Goal: Task Accomplishment & Management: Manage account settings

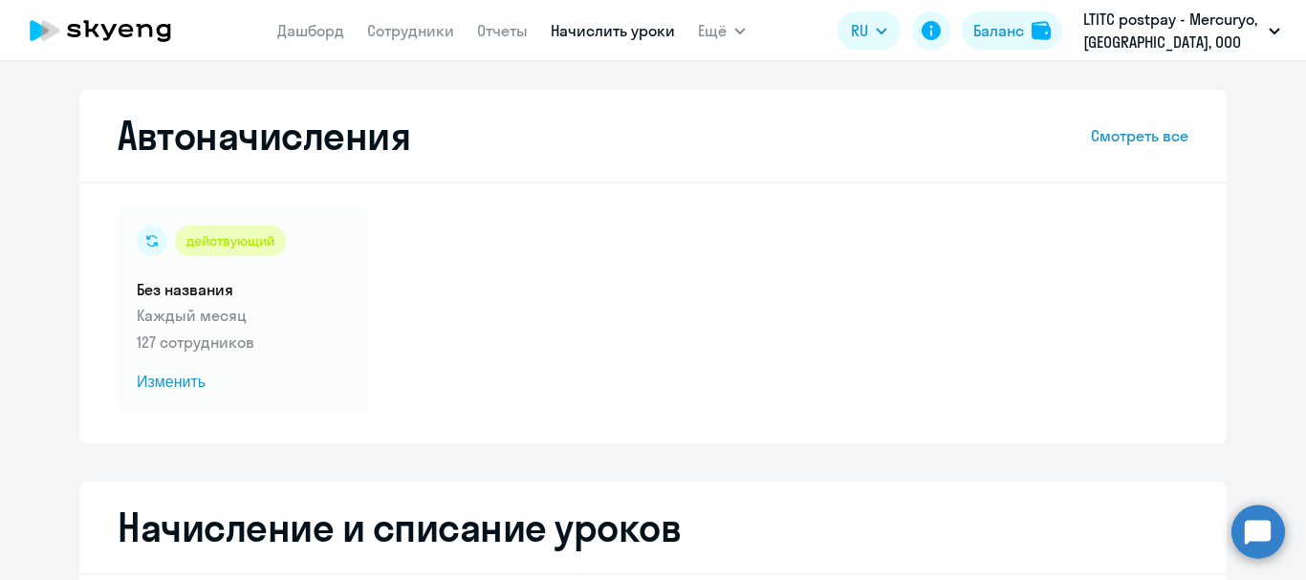
select select "10"
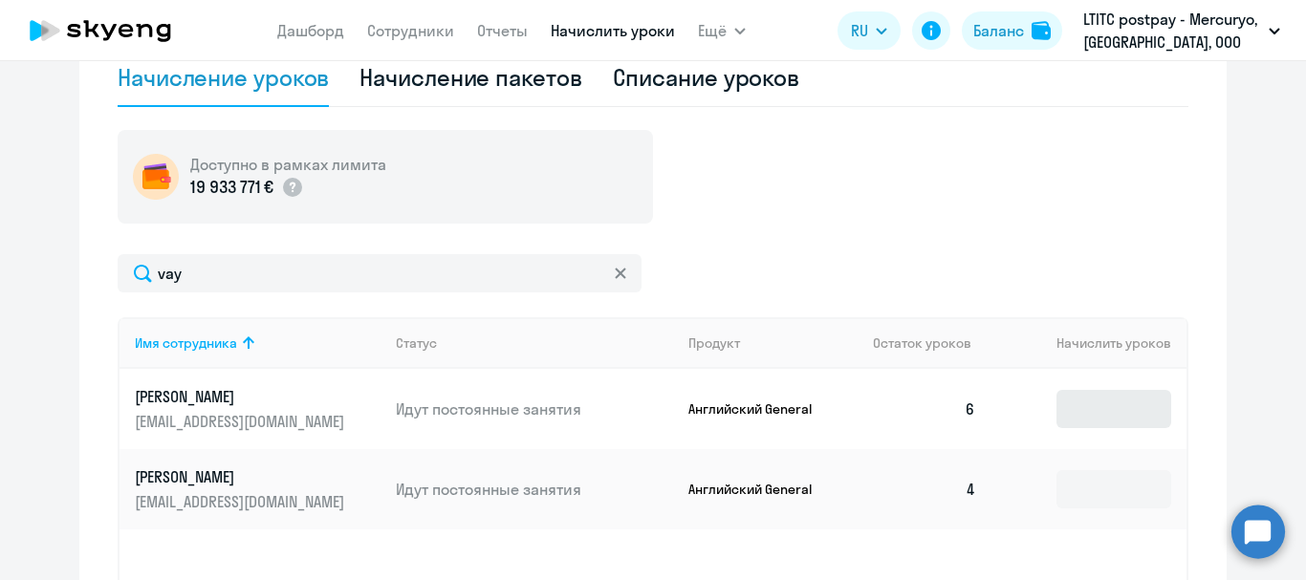
type input "vay"
click at [1131, 420] on input at bounding box center [1114, 409] width 115 height 38
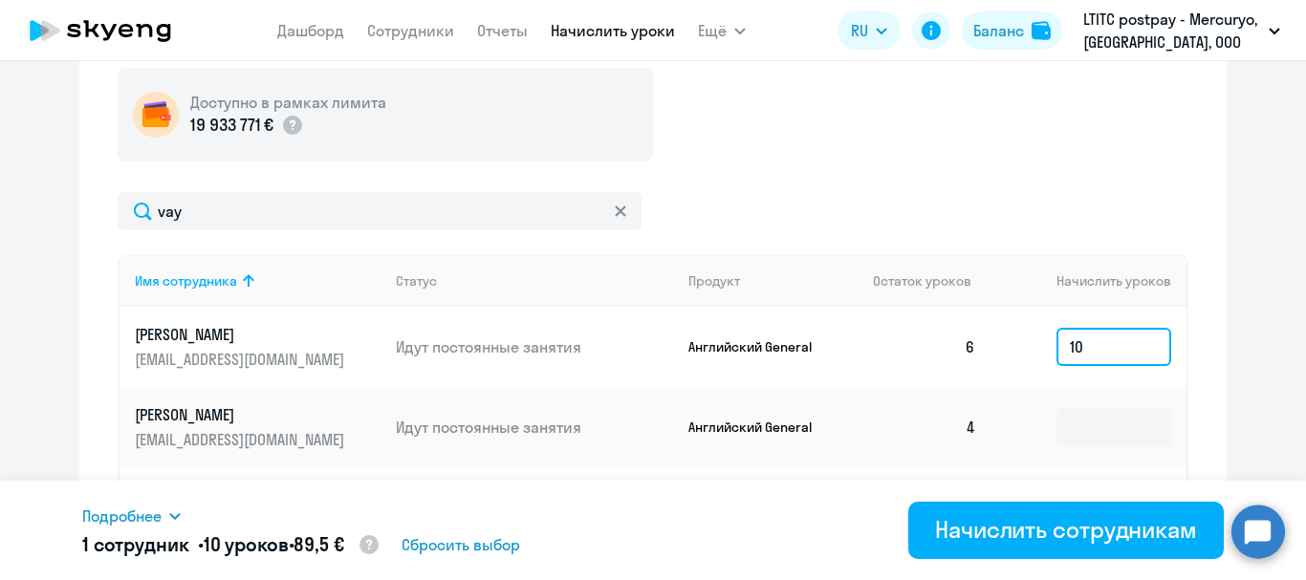
scroll to position [645, 0]
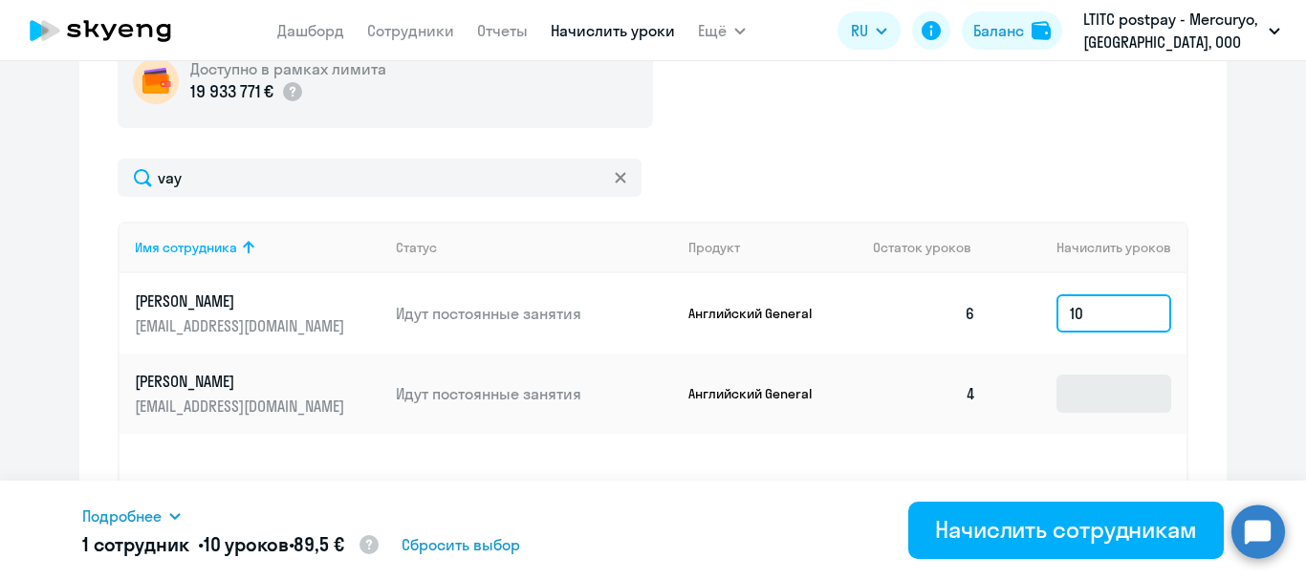
type input "10"
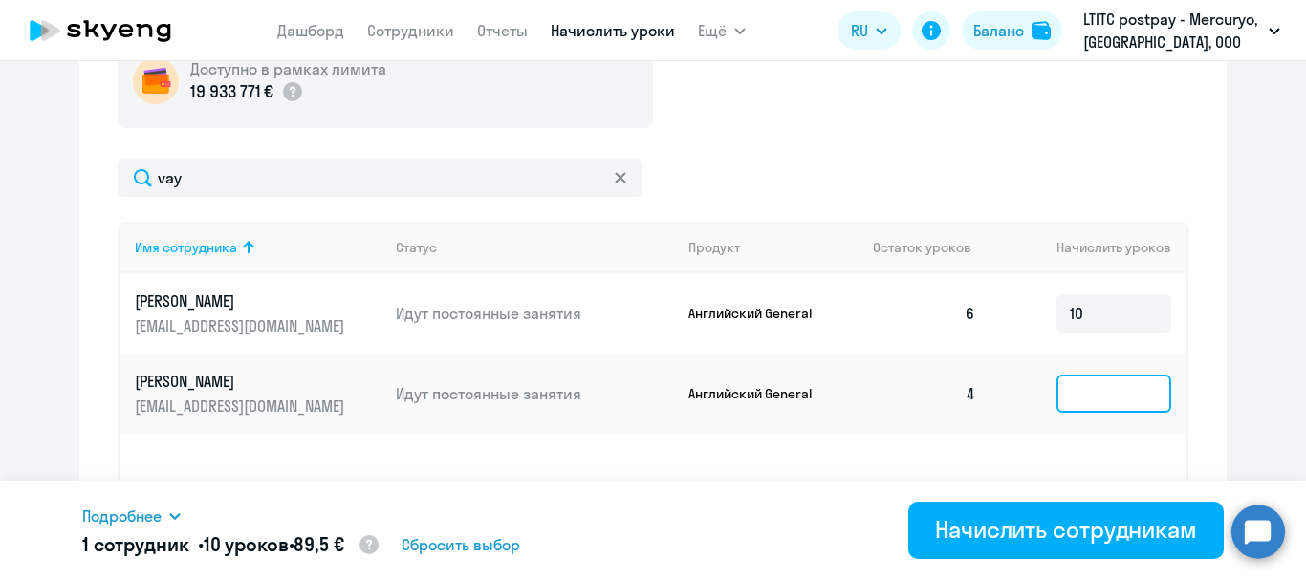
click at [1067, 378] on input at bounding box center [1114, 394] width 115 height 38
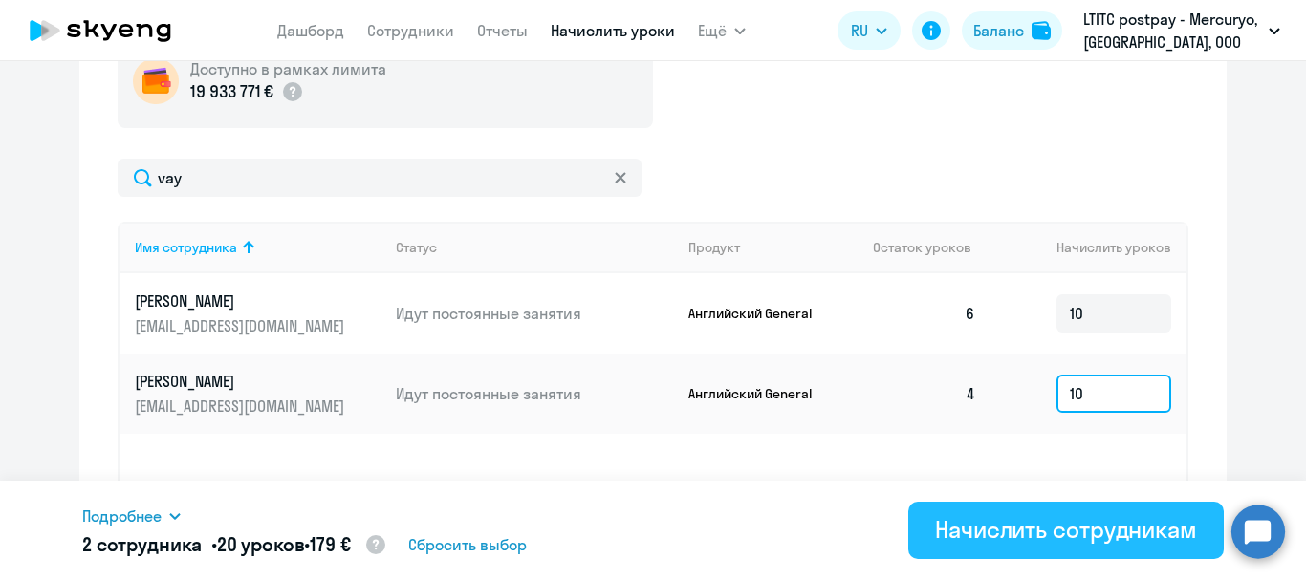
type input "10"
click at [1046, 527] on div "Начислить сотрудникам" at bounding box center [1066, 530] width 262 height 31
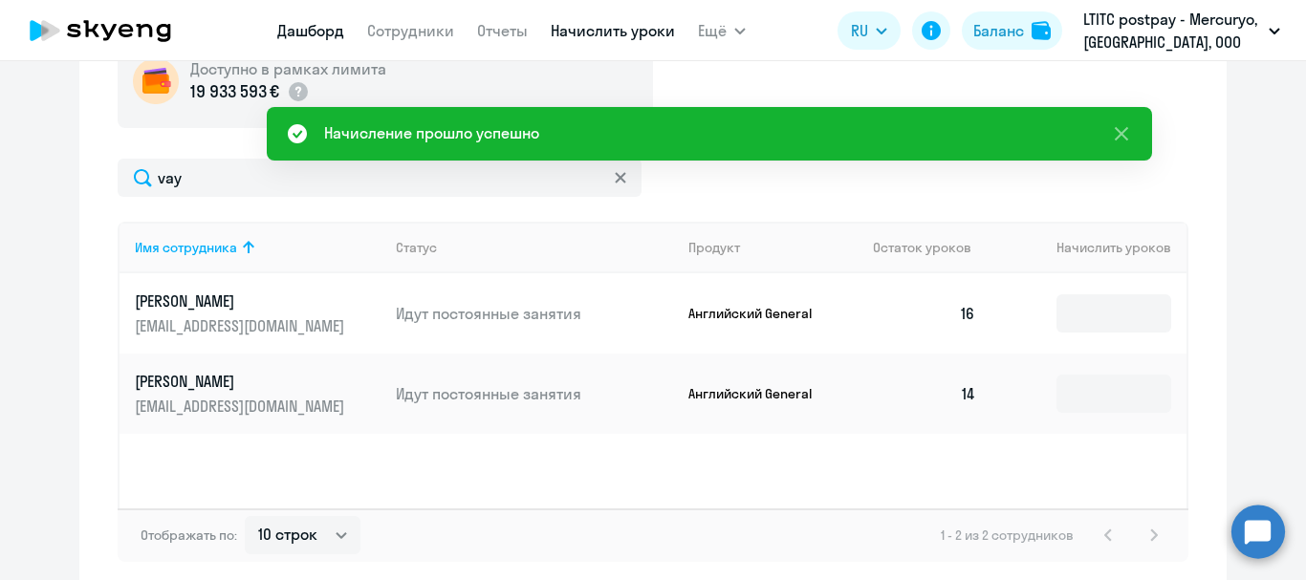
click at [298, 24] on link "Дашборд" at bounding box center [310, 30] width 67 height 19
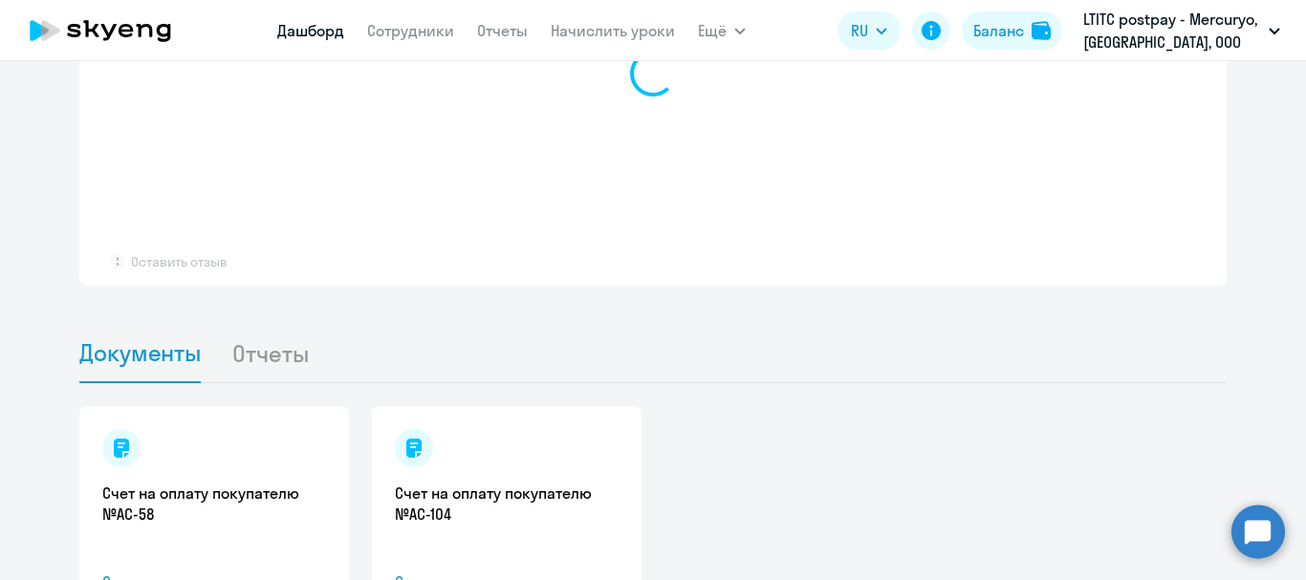
select select "30"
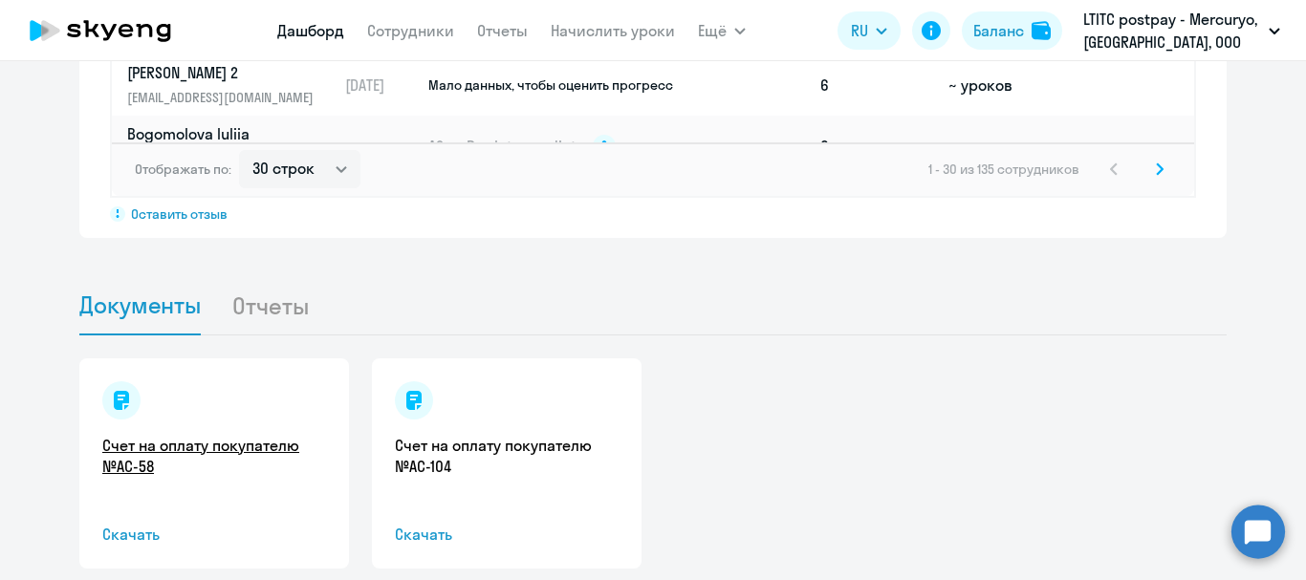
scroll to position [1839, 0]
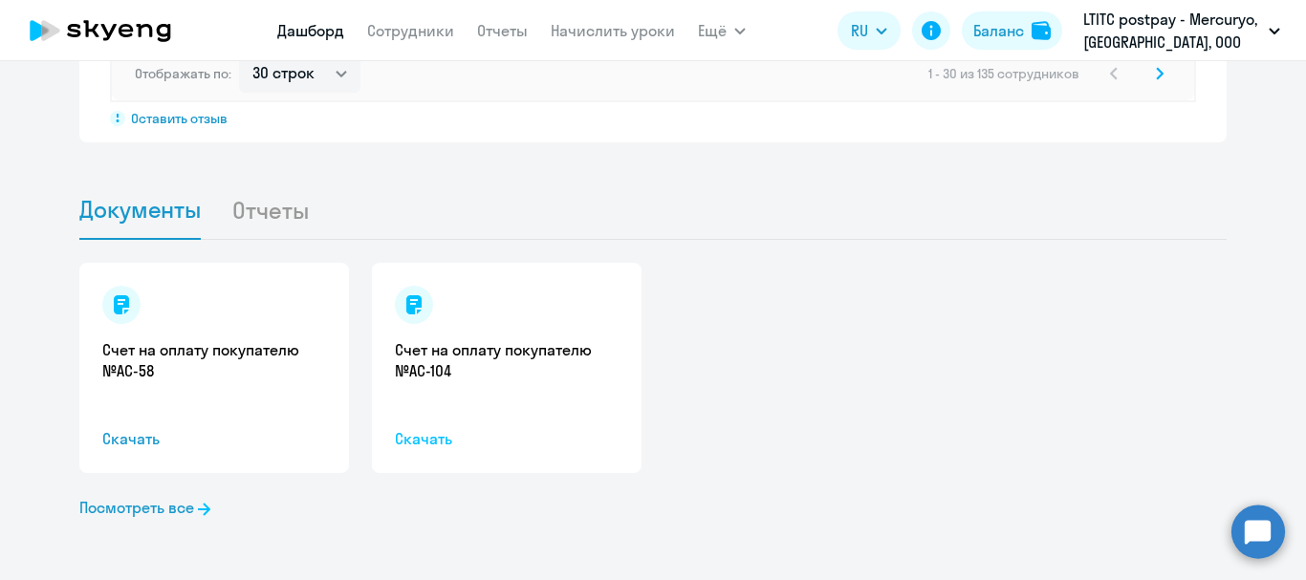
click at [425, 435] on span "Скачать" at bounding box center [507, 438] width 224 height 23
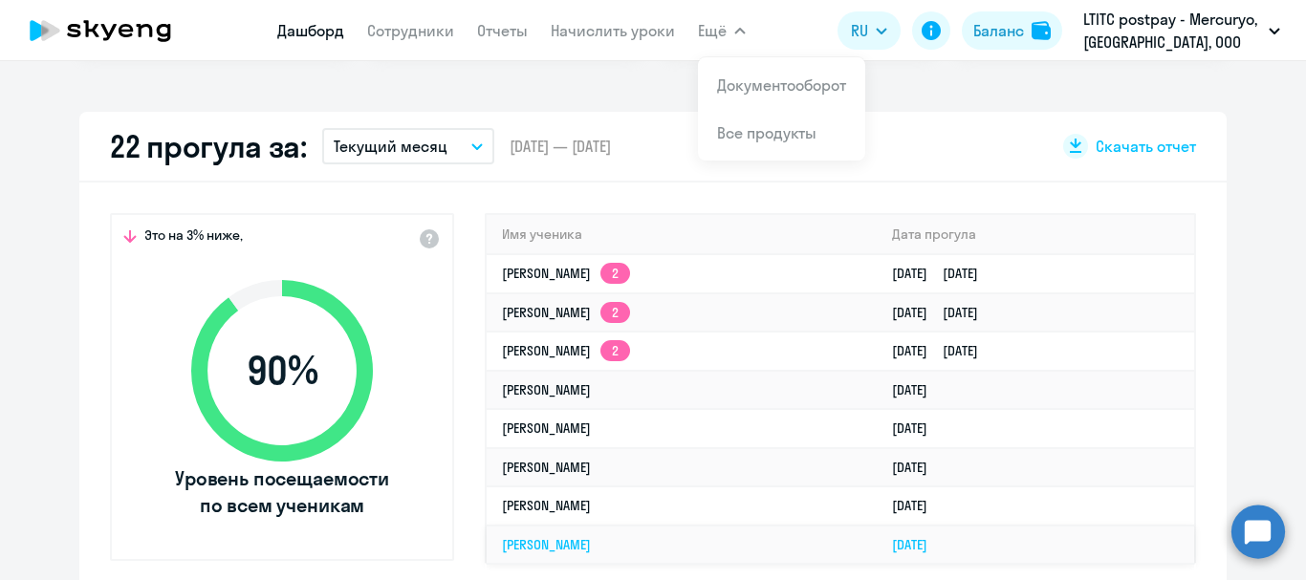
scroll to position [405, 0]
